Goal: Information Seeking & Learning: Understand process/instructions

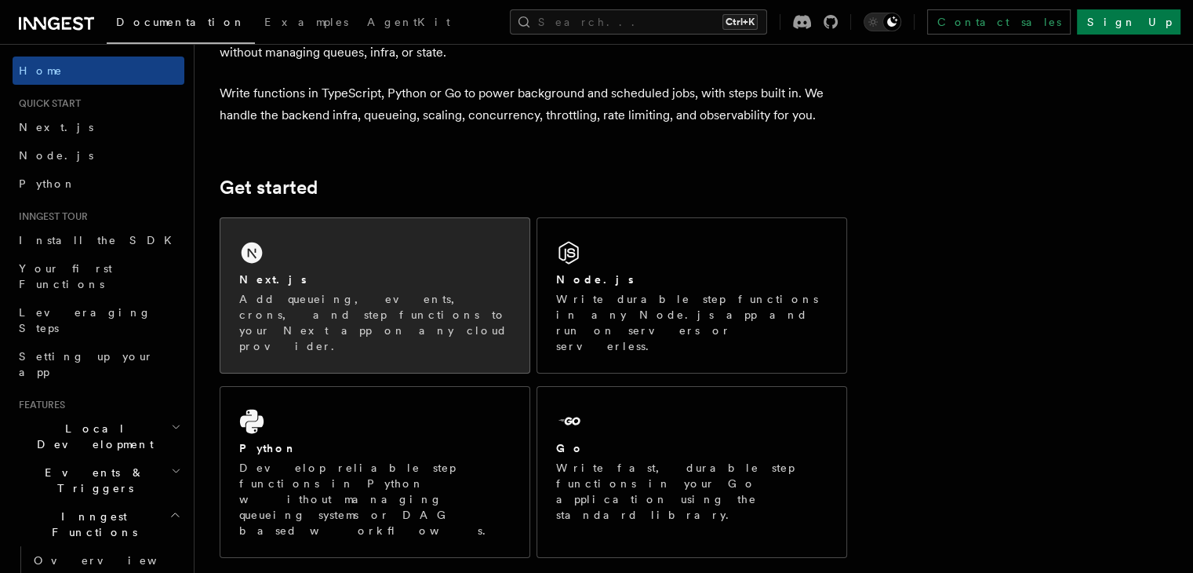
click at [398, 286] on div "Next.js" at bounding box center [374, 279] width 271 height 16
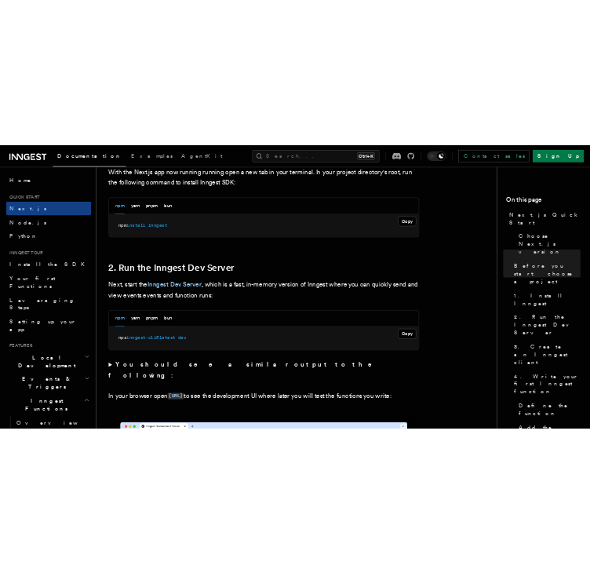
scroll to position [929, 0]
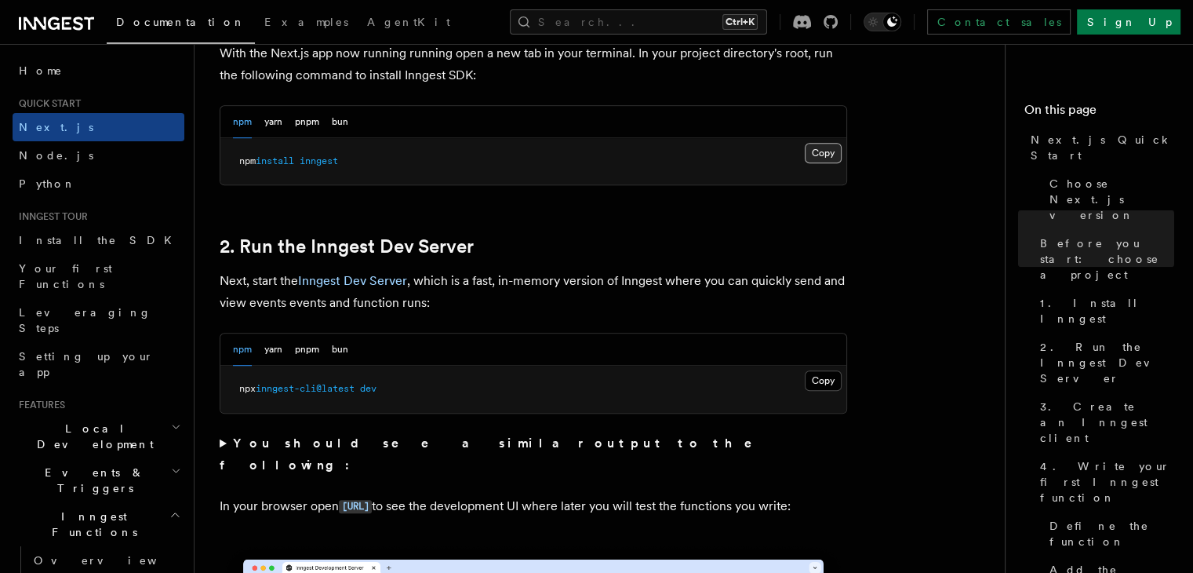
click at [815, 143] on button "Copy Copied" at bounding box center [823, 153] width 37 height 20
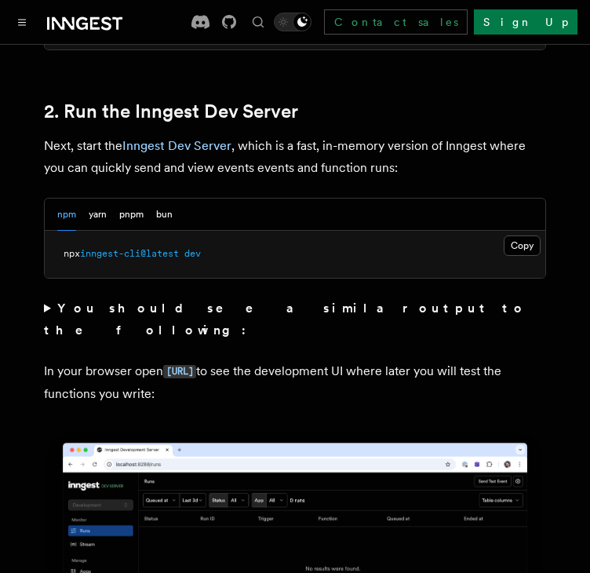
scroll to position [1134, 0]
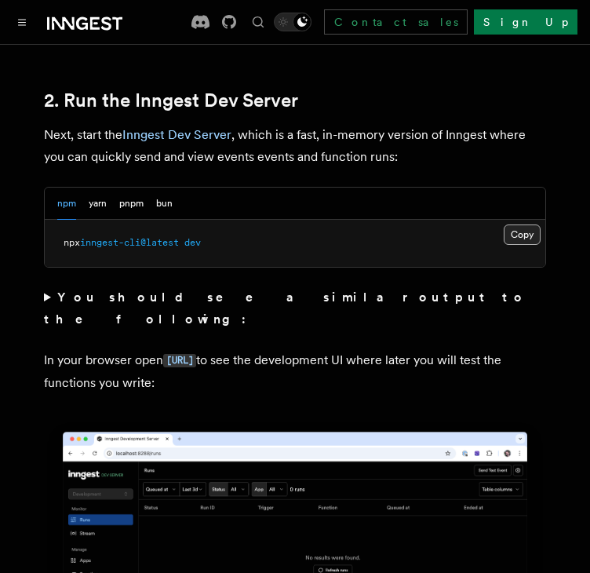
click at [523, 224] on button "Copy Copied" at bounding box center [522, 234] width 37 height 20
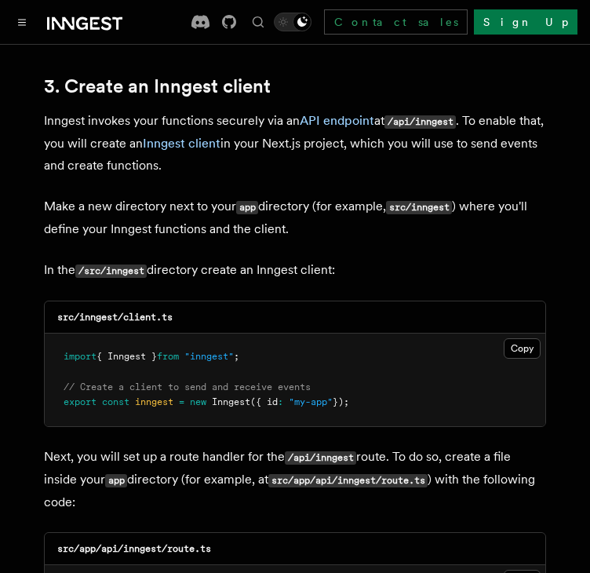
scroll to position [1847, 0]
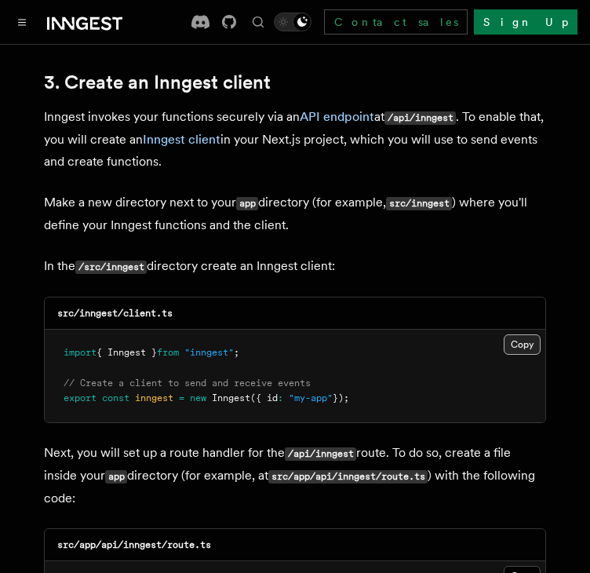
click at [525, 334] on button "Copy Copied" at bounding box center [522, 344] width 37 height 20
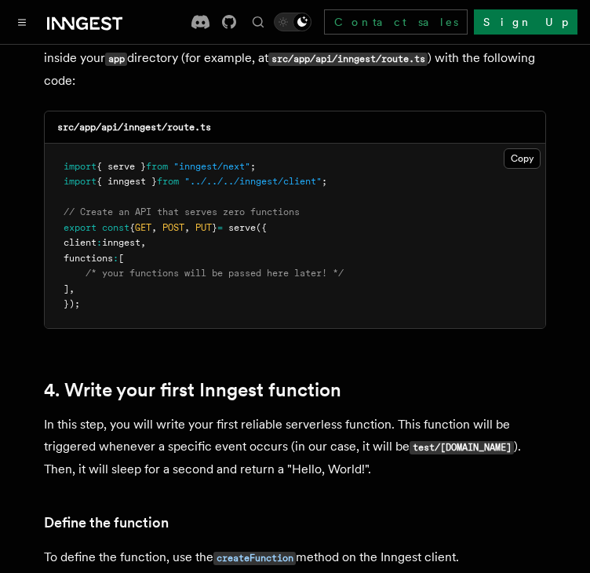
scroll to position [2202, 0]
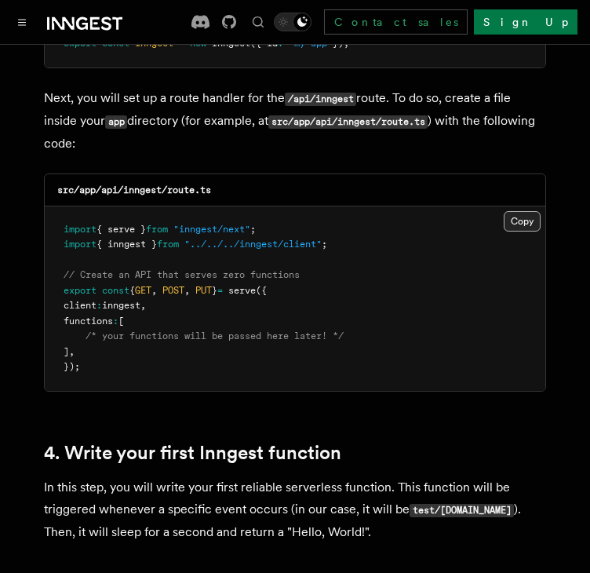
click at [518, 211] on button "Copy Copied" at bounding box center [522, 221] width 37 height 20
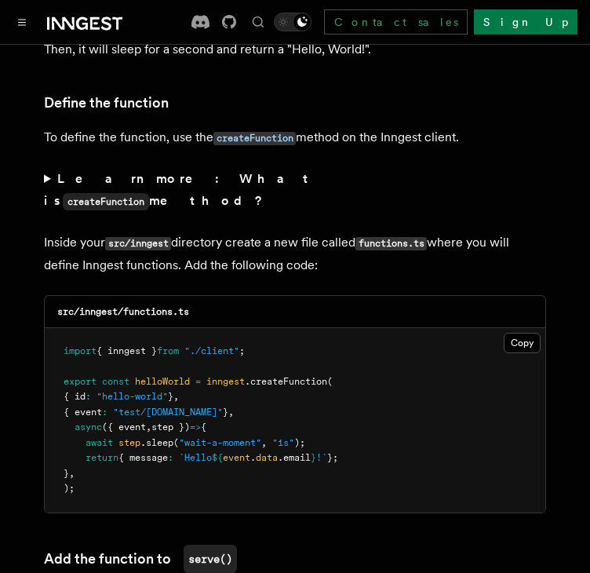
scroll to position [2686, 0]
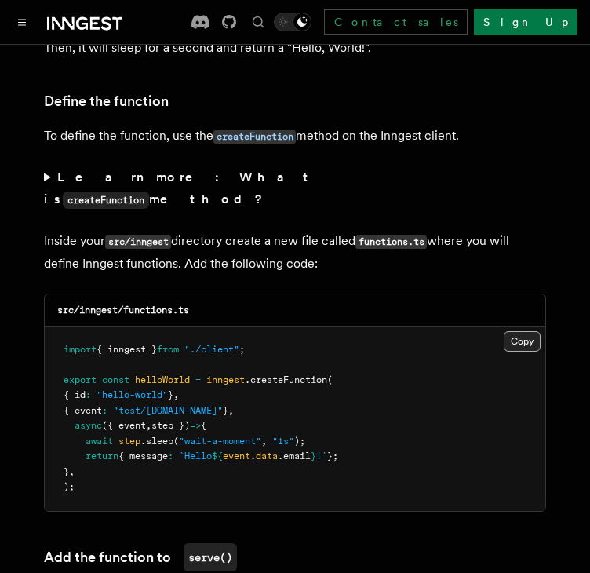
click at [518, 331] on button "Copy Copied" at bounding box center [522, 341] width 37 height 20
